Goal: Task Accomplishment & Management: Use online tool/utility

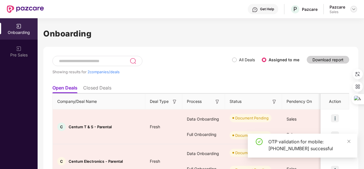
click at [355, 8] on img at bounding box center [354, 9] width 5 height 5
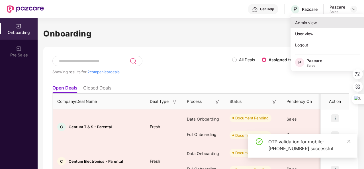
click at [328, 24] on div "Admin view" at bounding box center [328, 22] width 74 height 11
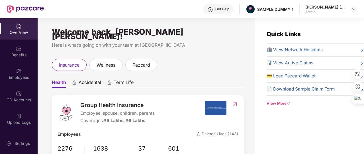
click at [272, 102] on div "View More" at bounding box center [315, 104] width 97 height 6
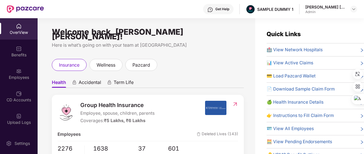
scroll to position [24, 0]
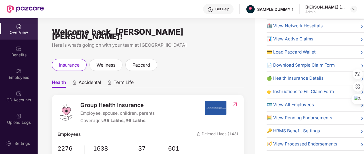
click at [286, 132] on span "🔑 HRMS Benefit Settings" at bounding box center [293, 131] width 53 height 7
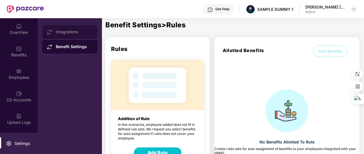
click at [78, 28] on div "Integrations" at bounding box center [69, 32] width 55 height 14
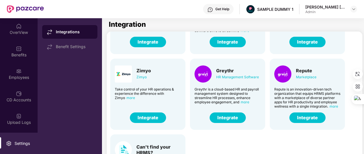
scroll to position [51, 0]
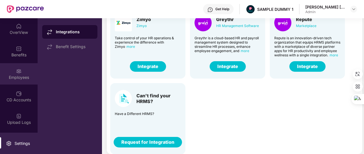
click at [25, 72] on div "Employees" at bounding box center [19, 73] width 38 height 21
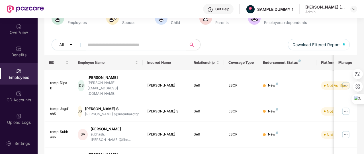
scroll to position [0, 0]
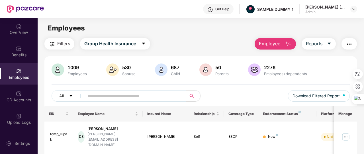
click at [278, 42] on span "Employee" at bounding box center [269, 43] width 21 height 7
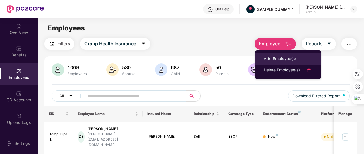
click at [272, 58] on div "Add Employee(s)" at bounding box center [280, 59] width 32 height 7
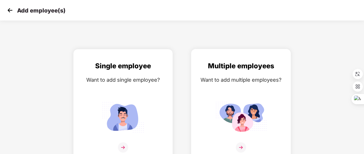
click at [253, 86] on div "Multiple employees Want to add multiple employees?" at bounding box center [241, 110] width 88 height 99
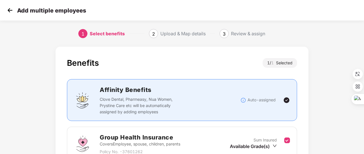
scroll to position [75, 0]
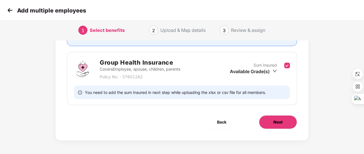
click at [275, 122] on span "Next" at bounding box center [278, 122] width 9 height 6
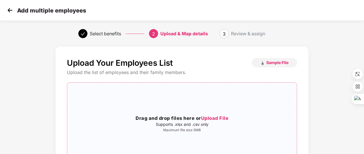
scroll to position [23, 0]
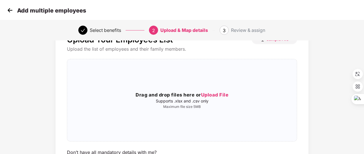
click at [13, 6] on img at bounding box center [10, 10] width 9 height 9
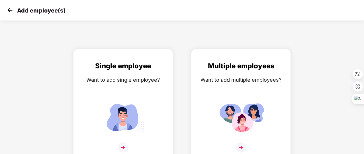
click at [13, 6] on img at bounding box center [10, 10] width 9 height 9
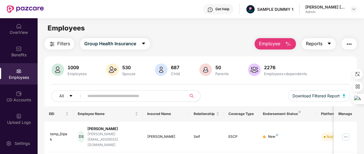
click at [318, 48] on button "Reports" at bounding box center [319, 43] width 34 height 11
click at [347, 46] on img "button" at bounding box center [349, 44] width 7 height 7
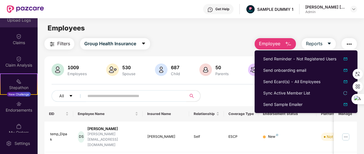
scroll to position [133, 0]
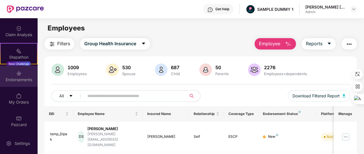
click at [30, 81] on div "Endorsements" at bounding box center [19, 80] width 38 height 6
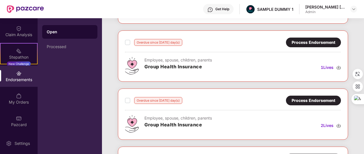
scroll to position [137, 0]
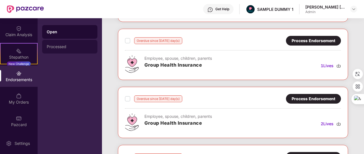
click at [76, 47] on div "Processed" at bounding box center [70, 46] width 46 height 5
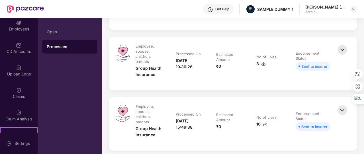
scroll to position [48, 0]
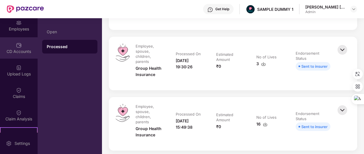
click at [25, 43] on div "CD Accounts" at bounding box center [19, 47] width 38 height 21
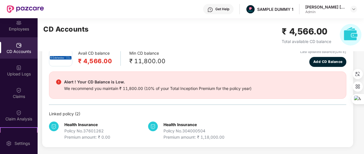
scroll to position [30, 0]
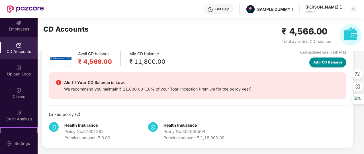
click at [321, 61] on span "Add CD Balance" at bounding box center [327, 62] width 29 height 5
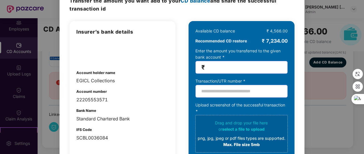
scroll to position [0, 0]
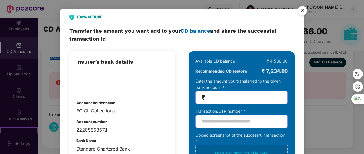
click at [303, 13] on img "Close" at bounding box center [303, 11] width 16 height 16
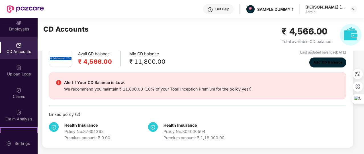
scroll to position [10, 0]
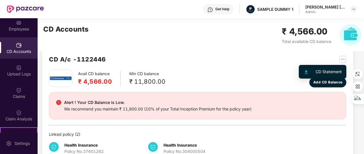
click at [342, 61] on img "button" at bounding box center [342, 59] width 7 height 7
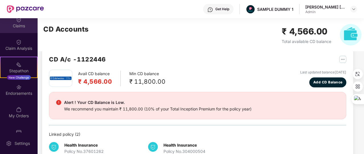
scroll to position [133, 0]
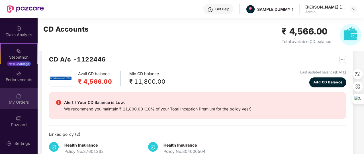
click at [20, 97] on img at bounding box center [19, 96] width 6 height 6
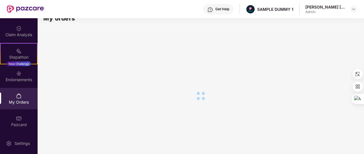
scroll to position [0, 0]
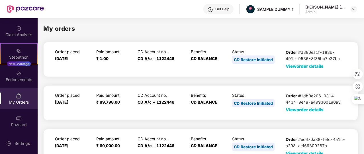
click at [306, 69] on div "Order placed [DATE] Paid amount ₹ 1.00 CD Account no. CD A/c - 1122446 Benefits…" at bounding box center [200, 59] width 315 height 35
click at [307, 66] on span "View order details" at bounding box center [305, 66] width 38 height 5
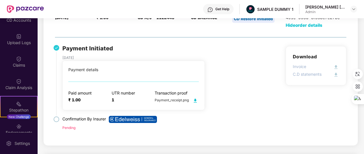
scroll to position [79, 0]
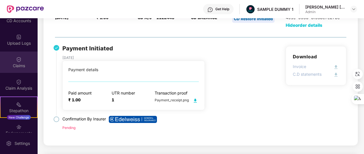
click at [13, 67] on div "Claims" at bounding box center [19, 66] width 38 height 6
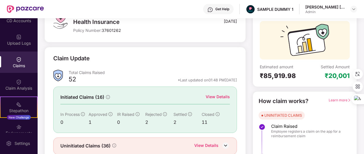
scroll to position [68, 0]
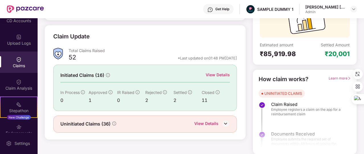
click at [221, 74] on div "View Details" at bounding box center [218, 75] width 24 height 6
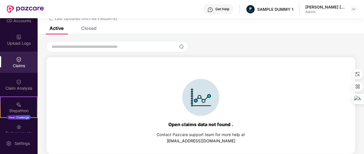
scroll to position [0, 0]
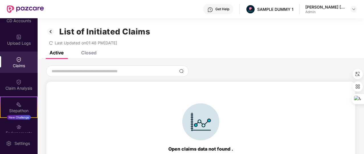
click at [88, 53] on div "Closed" at bounding box center [88, 53] width 15 height 6
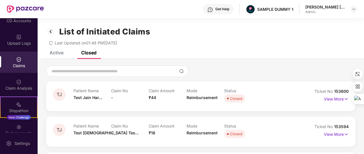
click at [48, 25] on div "List of Initiated Claims Last Updated on 01:48 PM[DATE]" at bounding box center [201, 34] width 327 height 33
click at [51, 32] on img at bounding box center [50, 32] width 9 height 10
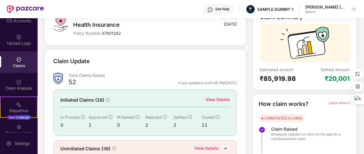
scroll to position [68, 0]
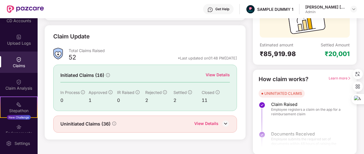
click at [214, 122] on div "View Details" at bounding box center [206, 124] width 24 height 7
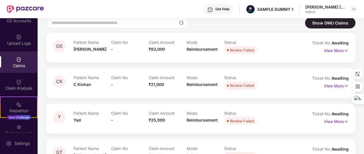
scroll to position [0, 0]
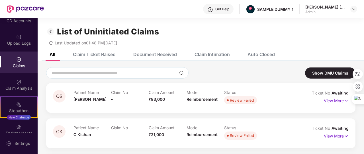
click at [93, 56] on div "Claim Ticket Raised" at bounding box center [94, 55] width 43 height 6
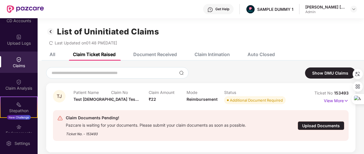
click at [170, 52] on div "Document Received" at bounding box center [155, 55] width 44 height 6
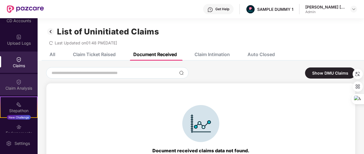
click at [21, 84] on div "Claim Analysis" at bounding box center [19, 84] width 38 height 21
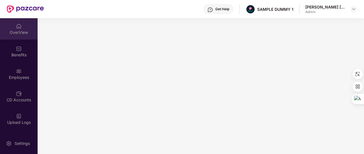
click at [18, 28] on img at bounding box center [19, 26] width 6 height 6
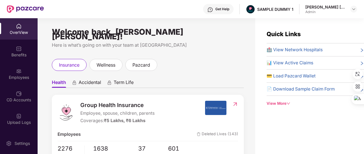
click at [123, 79] on span "Term Life" at bounding box center [124, 83] width 20 height 8
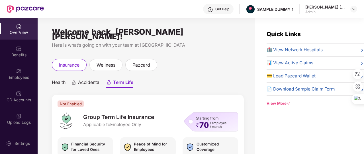
click at [99, 79] on span "Accidental" at bounding box center [89, 83] width 23 height 8
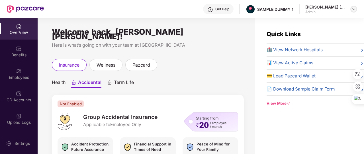
click at [352, 10] on img at bounding box center [354, 9] width 5 height 5
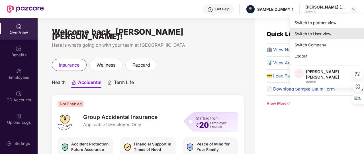
click at [323, 32] on div "Switch to User view" at bounding box center [327, 33] width 74 height 11
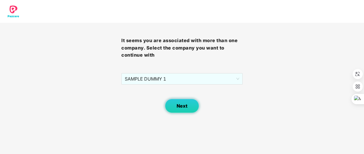
click at [189, 104] on button "Next" at bounding box center [182, 106] width 34 height 14
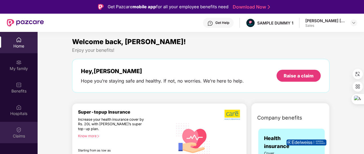
click at [16, 133] on div "Claims" at bounding box center [19, 136] width 38 height 6
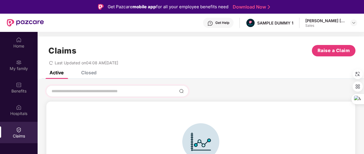
scroll to position [8, 0]
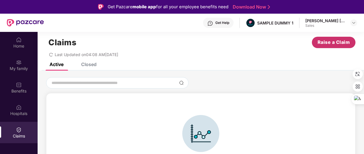
click at [331, 47] on button "Raise a Claim" at bounding box center [334, 42] width 44 height 11
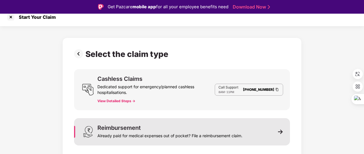
click at [215, 133] on div "Already paid for medical expenses out of pocket? File a reimbursement claim." at bounding box center [169, 135] width 145 height 8
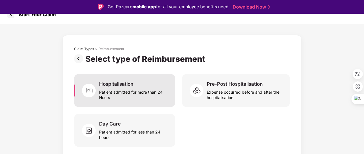
click at [165, 102] on div "Hospitalisation Patient admitted for more than 24 Hours" at bounding box center [124, 90] width 101 height 33
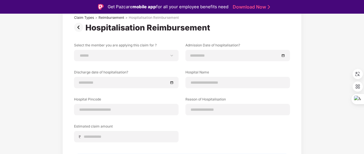
scroll to position [78, 0]
